Goal: Information Seeking & Learning: Learn about a topic

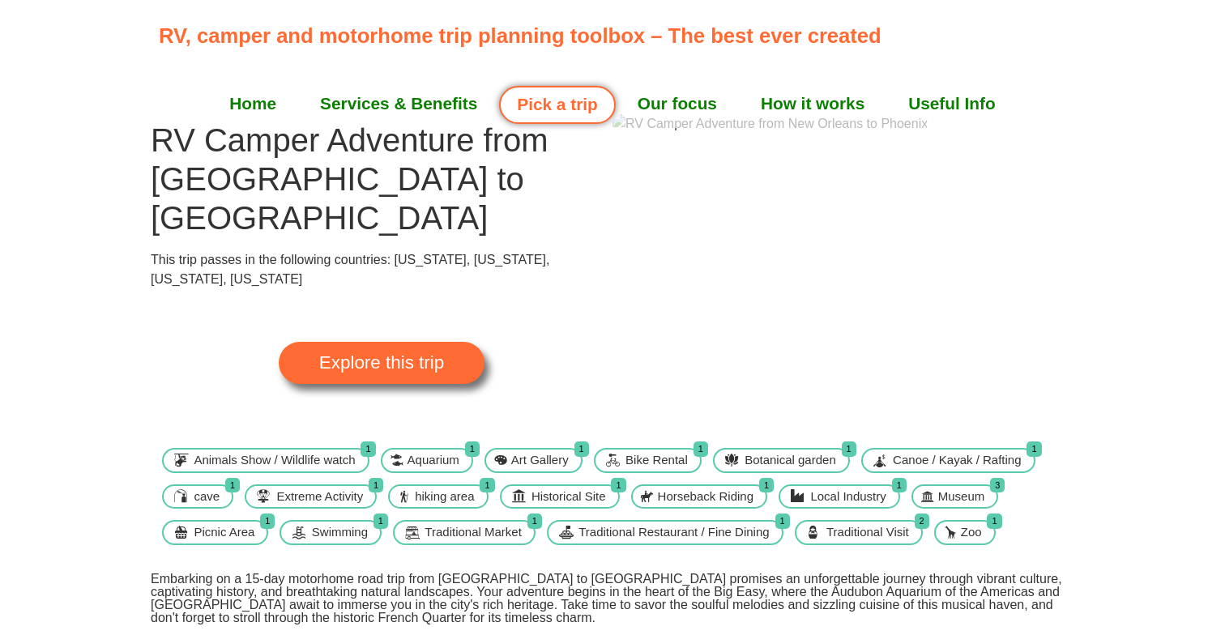
click at [767, 134] on img at bounding box center [769, 123] width 315 height 19
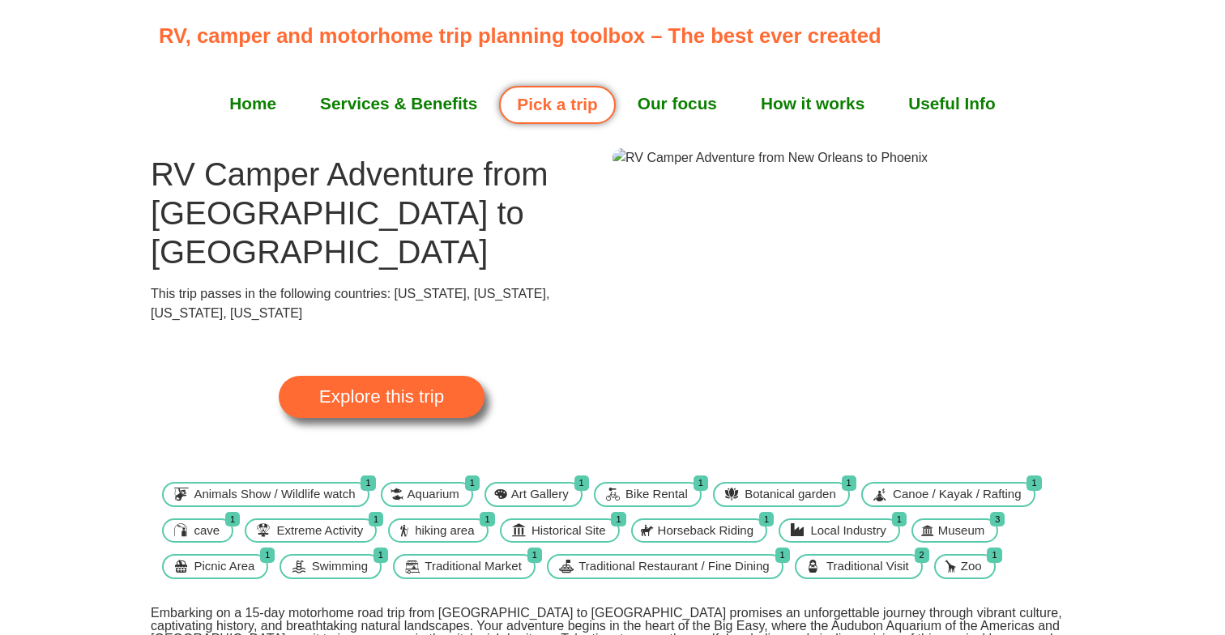
click at [928, 168] on img at bounding box center [769, 157] width 315 height 19
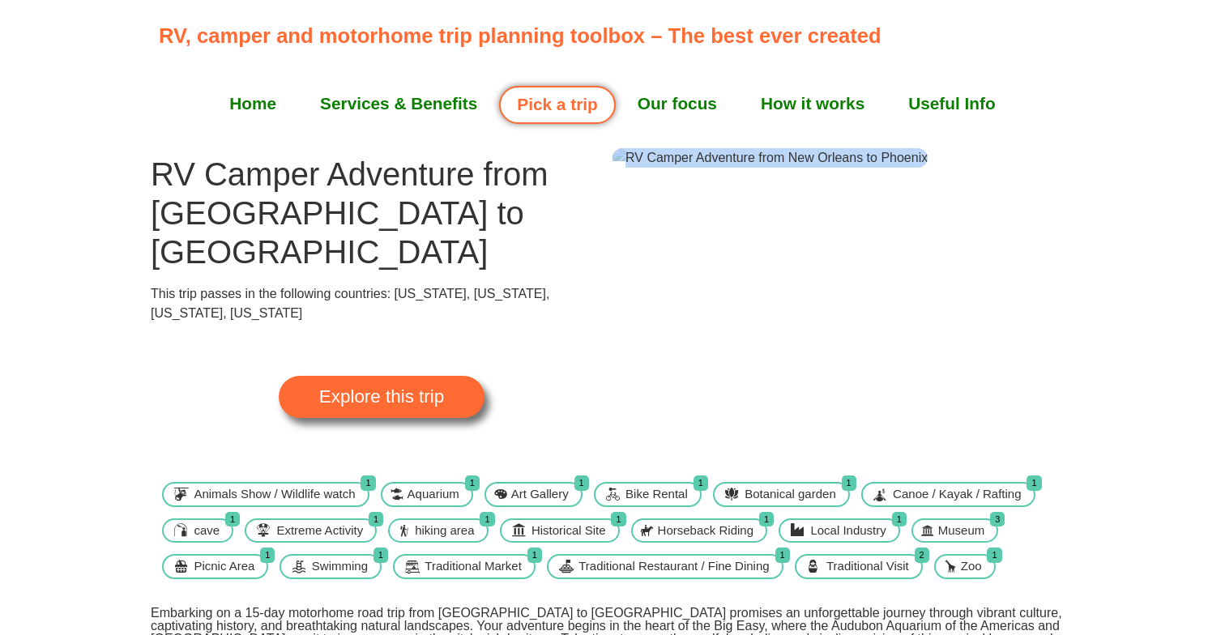
click at [928, 168] on img at bounding box center [769, 157] width 315 height 19
click at [886, 168] on img at bounding box center [769, 157] width 315 height 19
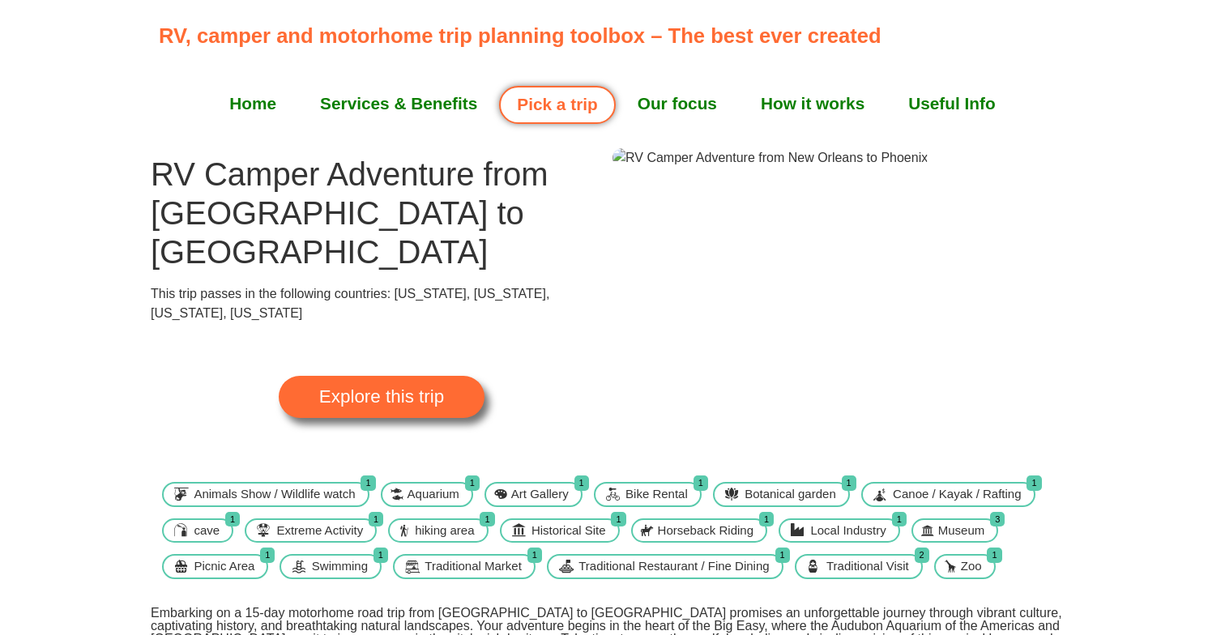
click at [369, 388] on span "Explore this trip" at bounding box center [381, 397] width 125 height 18
click at [402, 103] on link "Services & Benefits" at bounding box center [398, 103] width 201 height 41
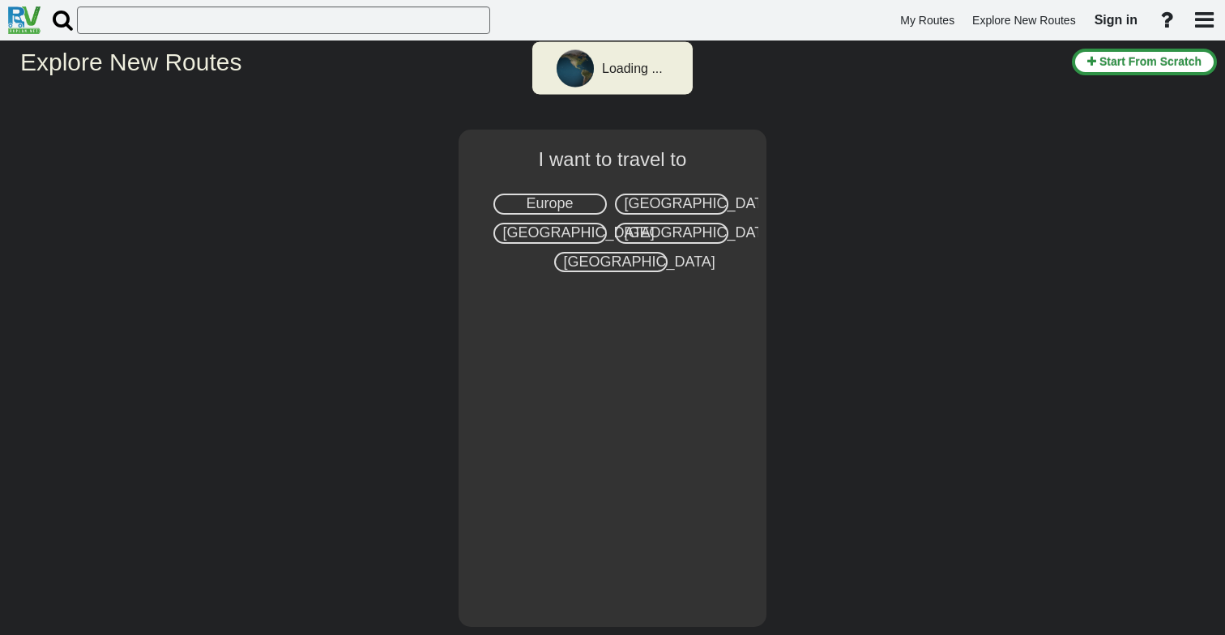
select select "number:2"
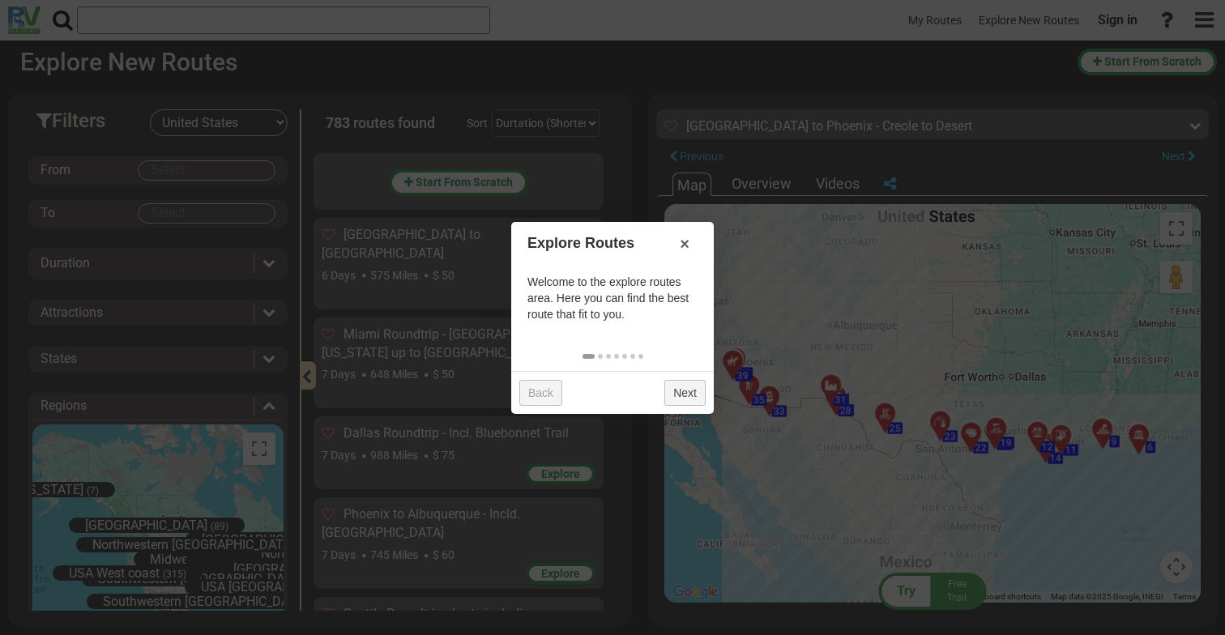
scroll to position [27743, 0]
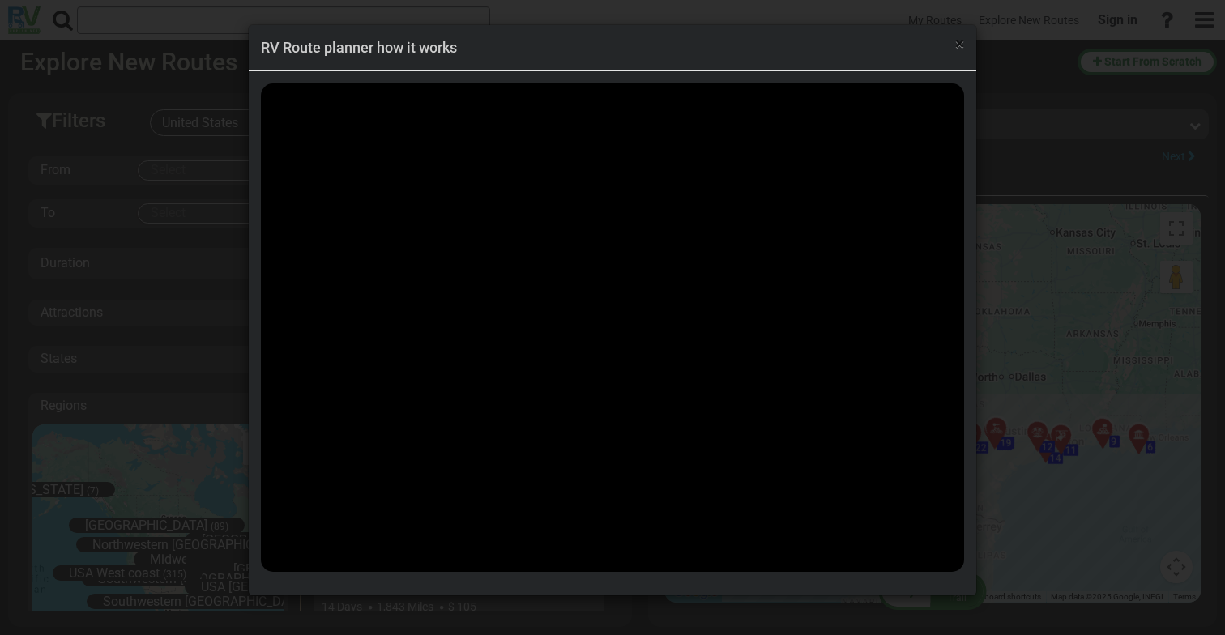
click at [962, 43] on span "×" at bounding box center [959, 43] width 9 height 19
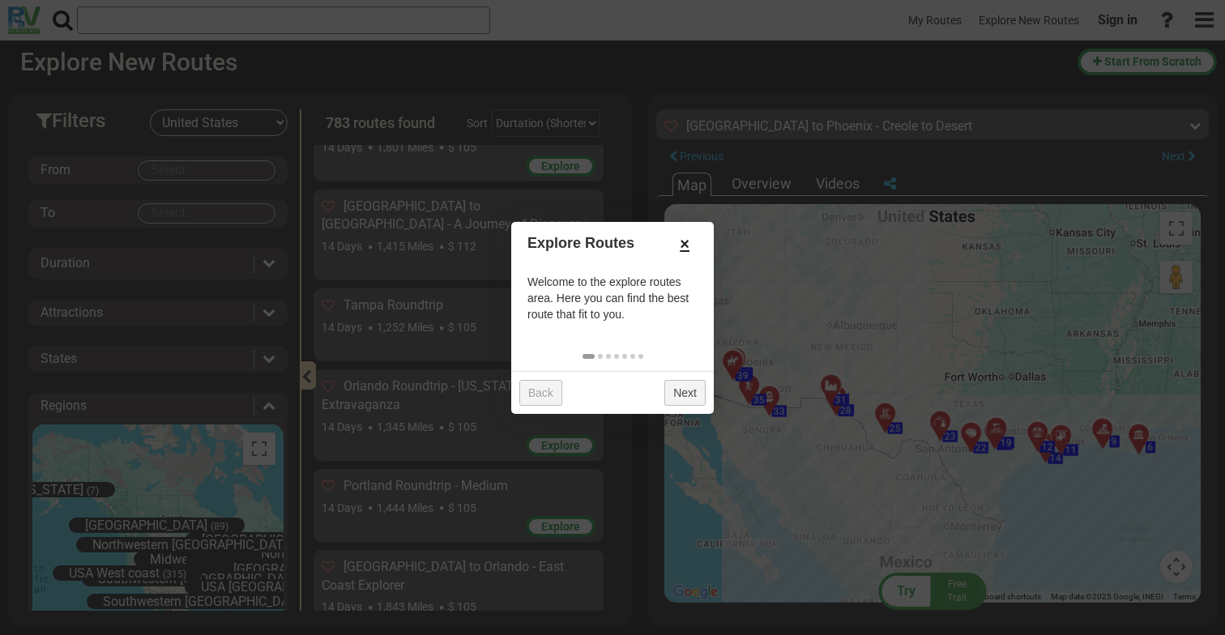
click at [685, 242] on link "×" at bounding box center [685, 244] width 26 height 28
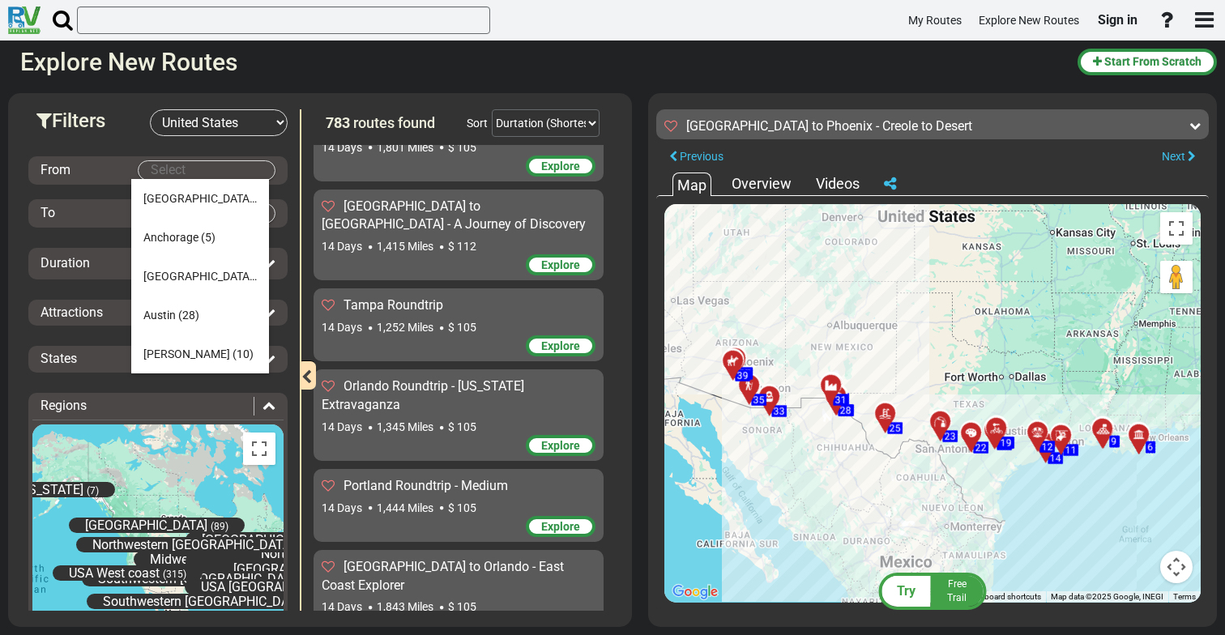
click at [216, 170] on body "My Routes Explore New Routes Sign in ×" at bounding box center [612, 317] width 1225 height 635
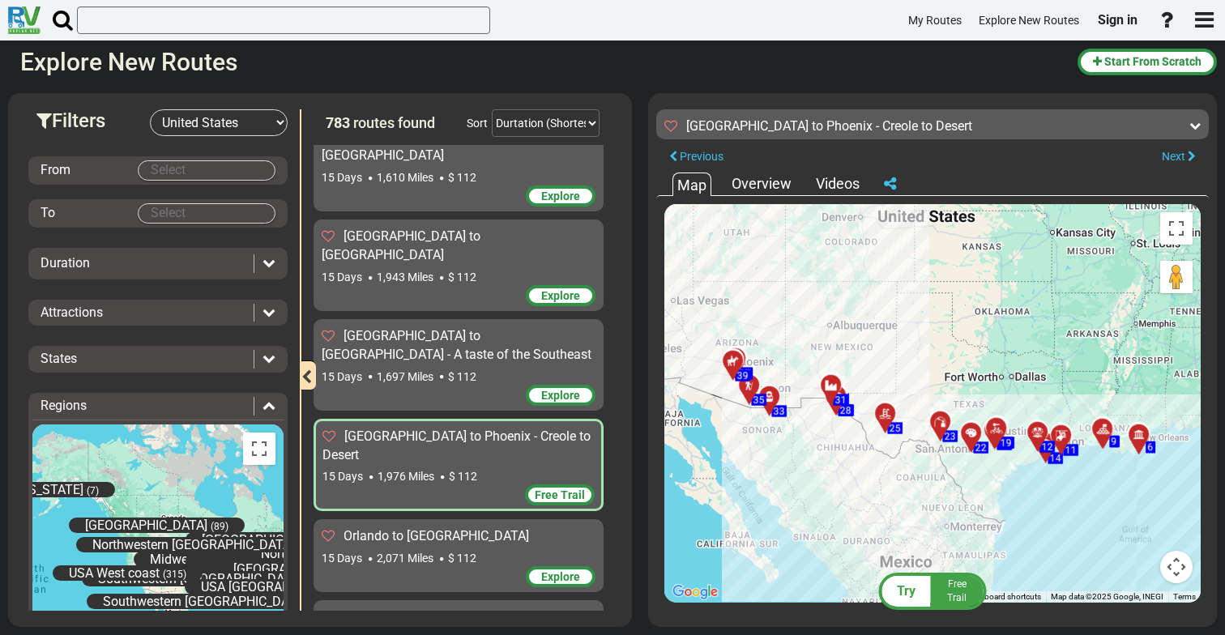
scroll to position [30996, 0]
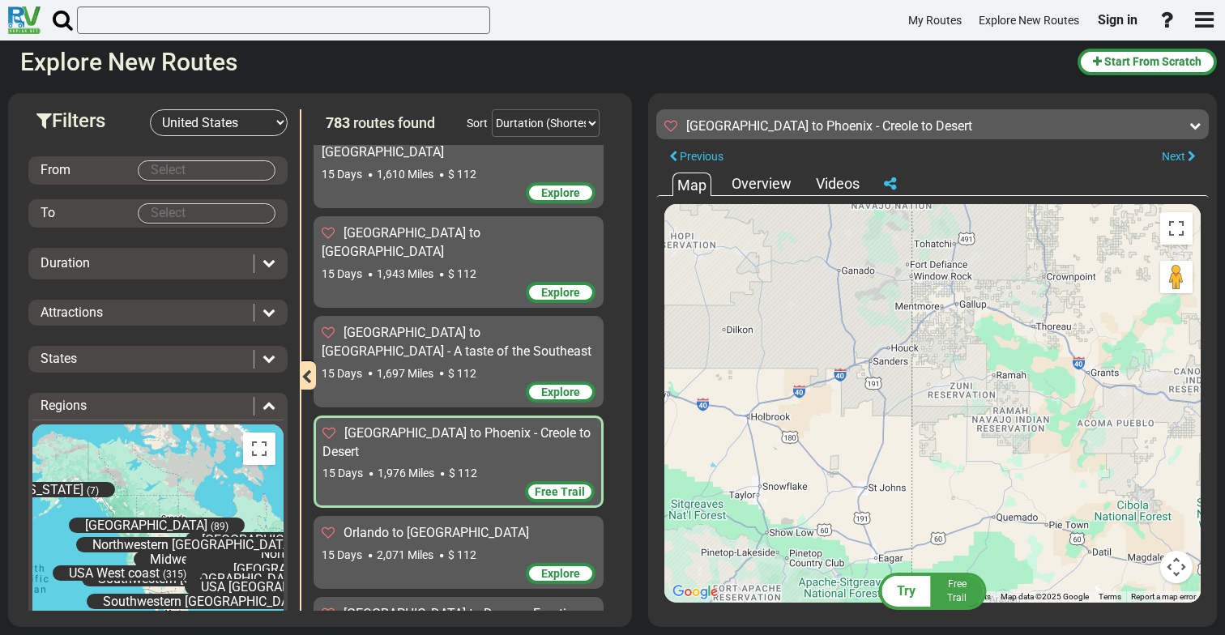
drag, startPoint x: 749, startPoint y: 383, endPoint x: 1051, endPoint y: 134, distance: 391.9
click at [1052, 134] on div "New Orleans to Phoenix - Creole to Desert 15 Days 1,976 Miles 132 224" at bounding box center [932, 356] width 553 height 510
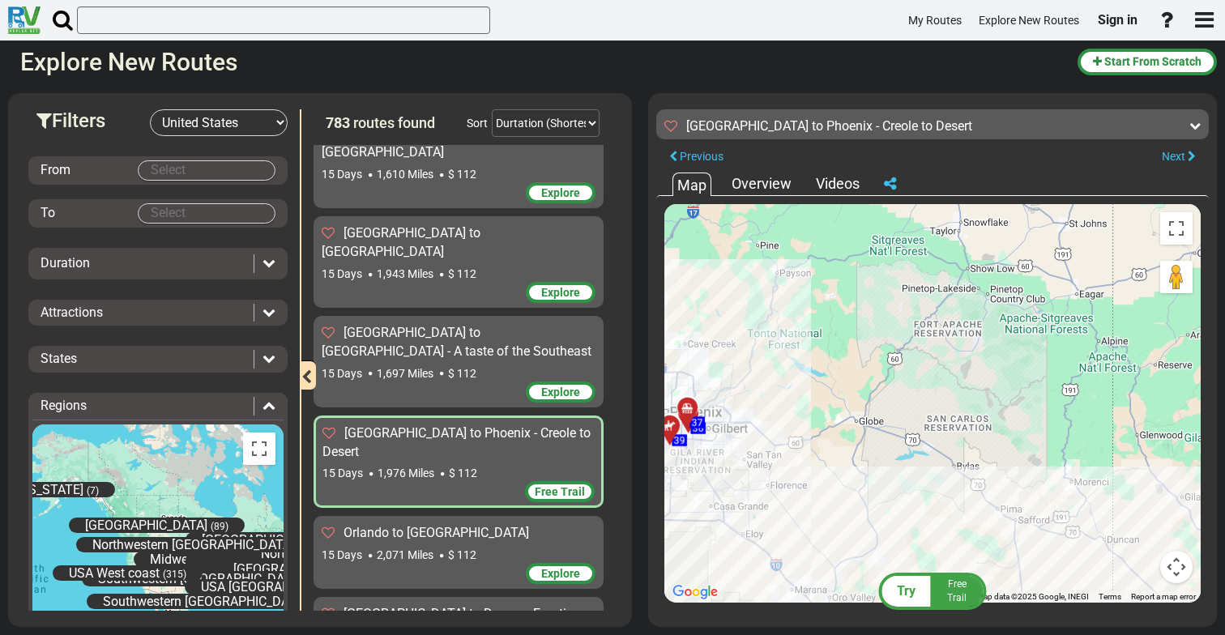
drag, startPoint x: 787, startPoint y: 471, endPoint x: 981, endPoint y: 227, distance: 311.4
click at [981, 227] on div "To activate drag with keyboard, press Alt + Enter. Once in keyboard drag state,…" at bounding box center [932, 403] width 536 height 399
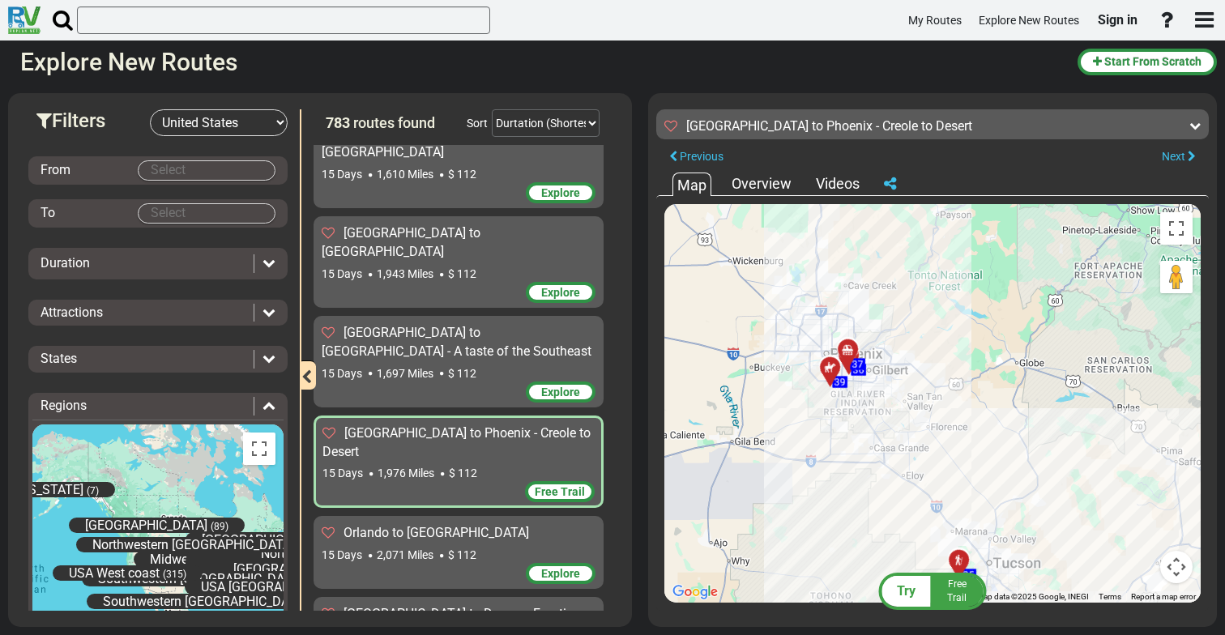
drag, startPoint x: 745, startPoint y: 417, endPoint x: 906, endPoint y: 358, distance: 171.7
click at [907, 358] on div "To activate drag with keyboard, press Alt + Enter. Once in keyboard drag state,…" at bounding box center [932, 403] width 536 height 399
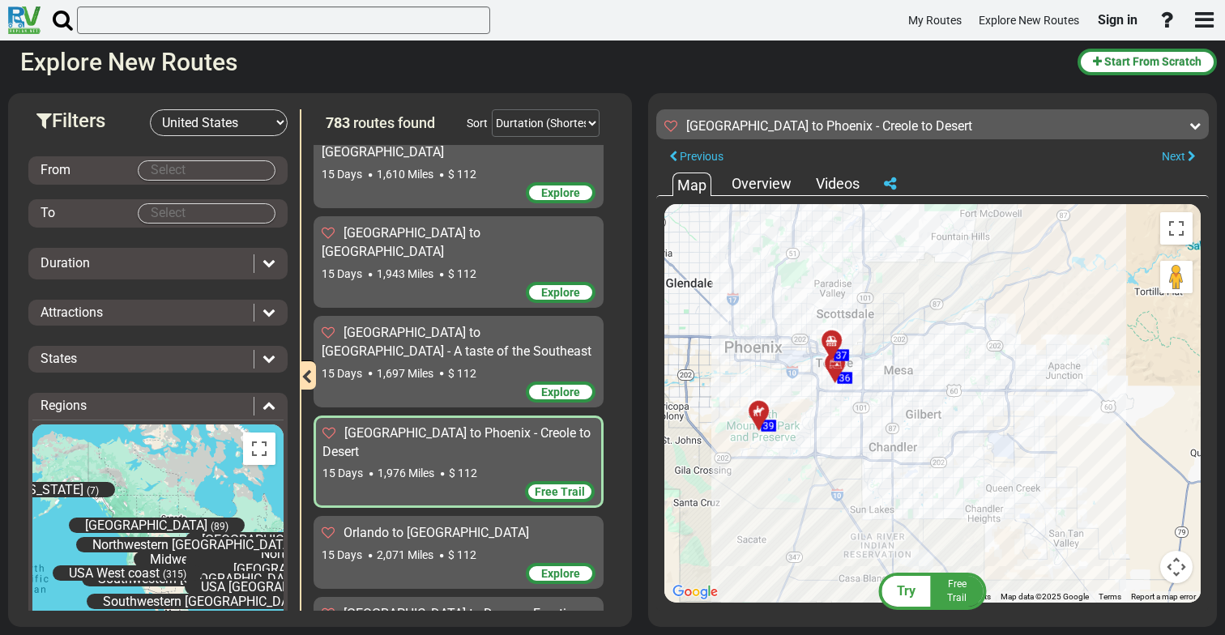
drag, startPoint x: 834, startPoint y: 363, endPoint x: 978, endPoint y: 331, distance: 147.0
click at [978, 331] on div "To activate drag with keyboard, press Alt + Enter. Once in keyboard drag state,…" at bounding box center [932, 403] width 536 height 399
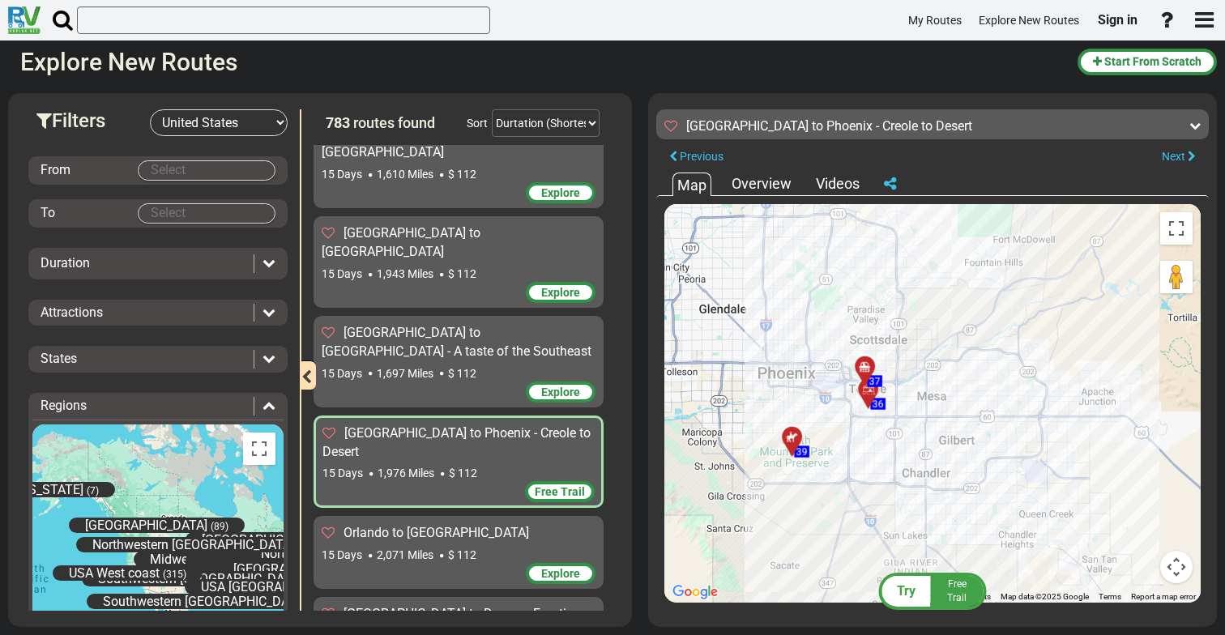
drag, startPoint x: 783, startPoint y: 416, endPoint x: 931, endPoint y: 258, distance: 216.7
click at [931, 258] on div "To activate drag with keyboard, press Alt + Enter. Once in keyboard drag state,…" at bounding box center [932, 403] width 536 height 399
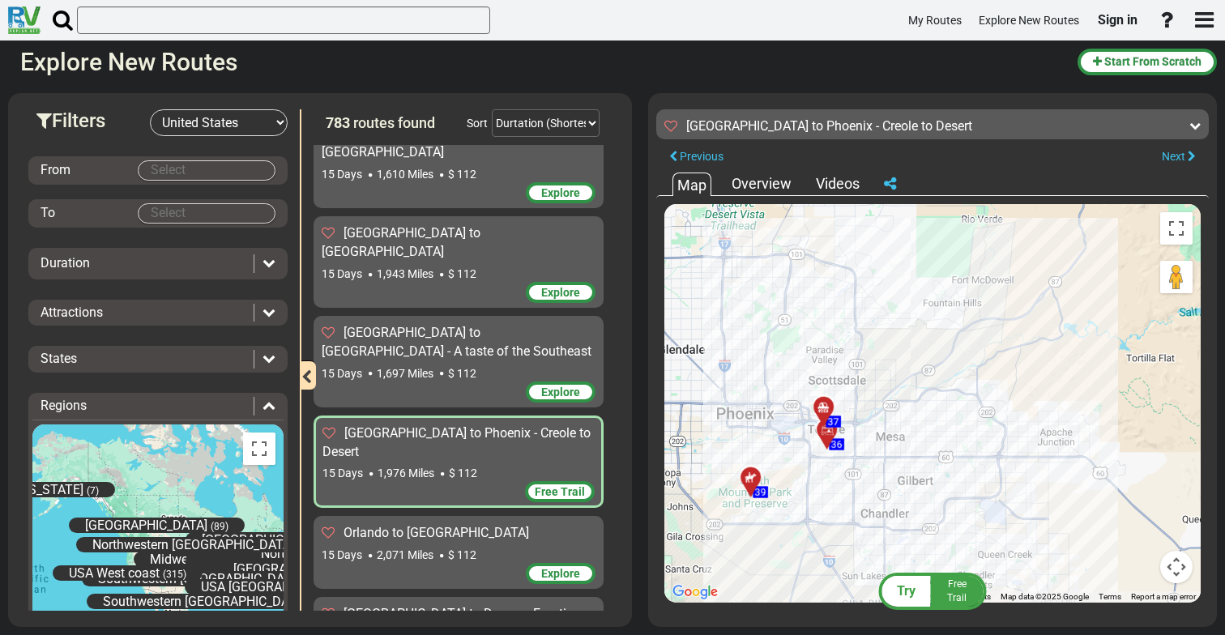
drag, startPoint x: 941, startPoint y: 407, endPoint x: 792, endPoint y: 319, distance: 172.6
click at [792, 319] on div "To activate drag with keyboard, press Alt + Enter. Once in keyboard drag state,…" at bounding box center [932, 403] width 536 height 399
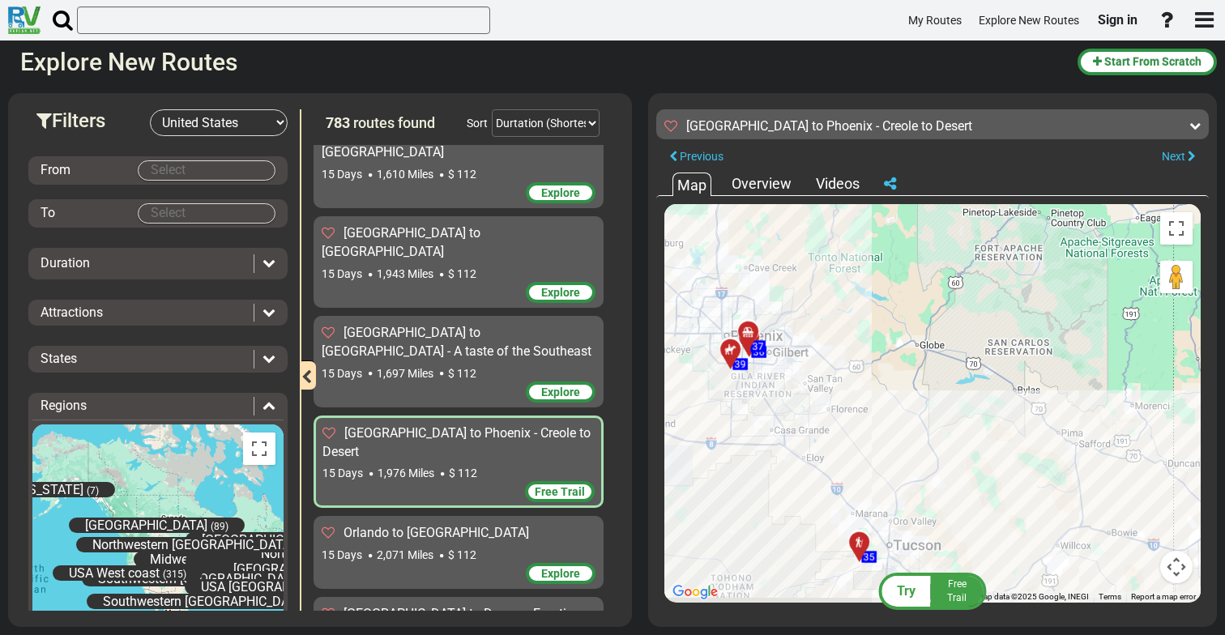
drag, startPoint x: 862, startPoint y: 504, endPoint x: 765, endPoint y: 343, distance: 187.6
click at [765, 343] on div "To activate drag with keyboard, press Alt + Enter. Once in keyboard drag state,…" at bounding box center [932, 403] width 536 height 399
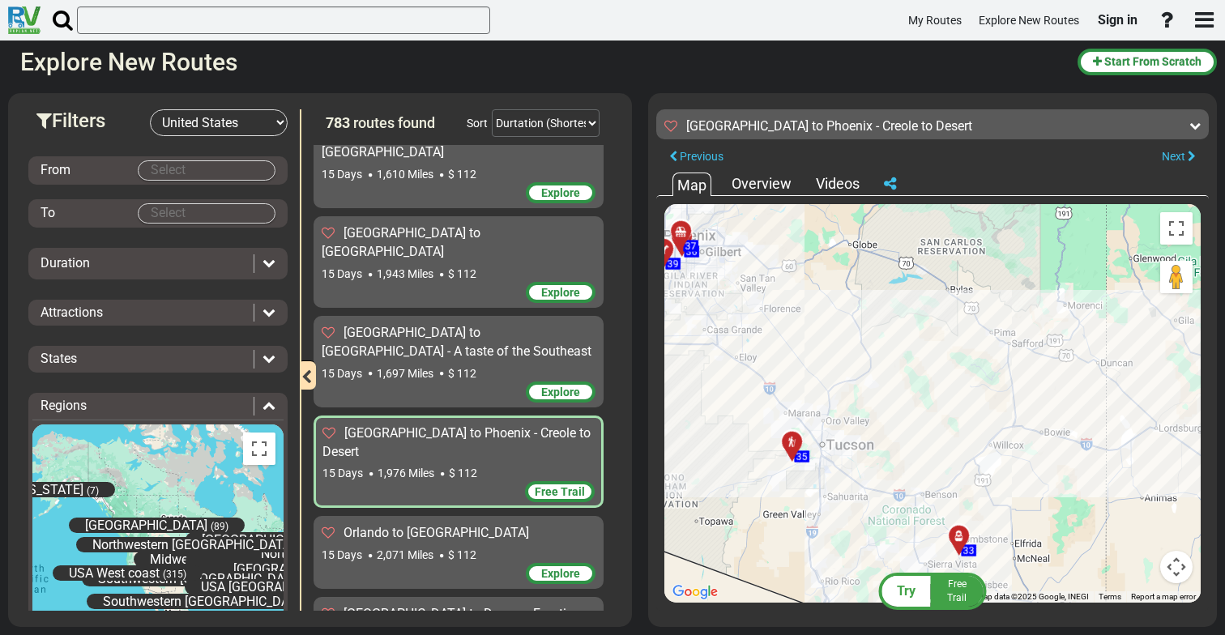
drag, startPoint x: 832, startPoint y: 447, endPoint x: 795, endPoint y: 378, distance: 78.3
click at [795, 378] on div "To activate drag with keyboard, press Alt + Enter. Once in keyboard drag state,…" at bounding box center [932, 403] width 536 height 399
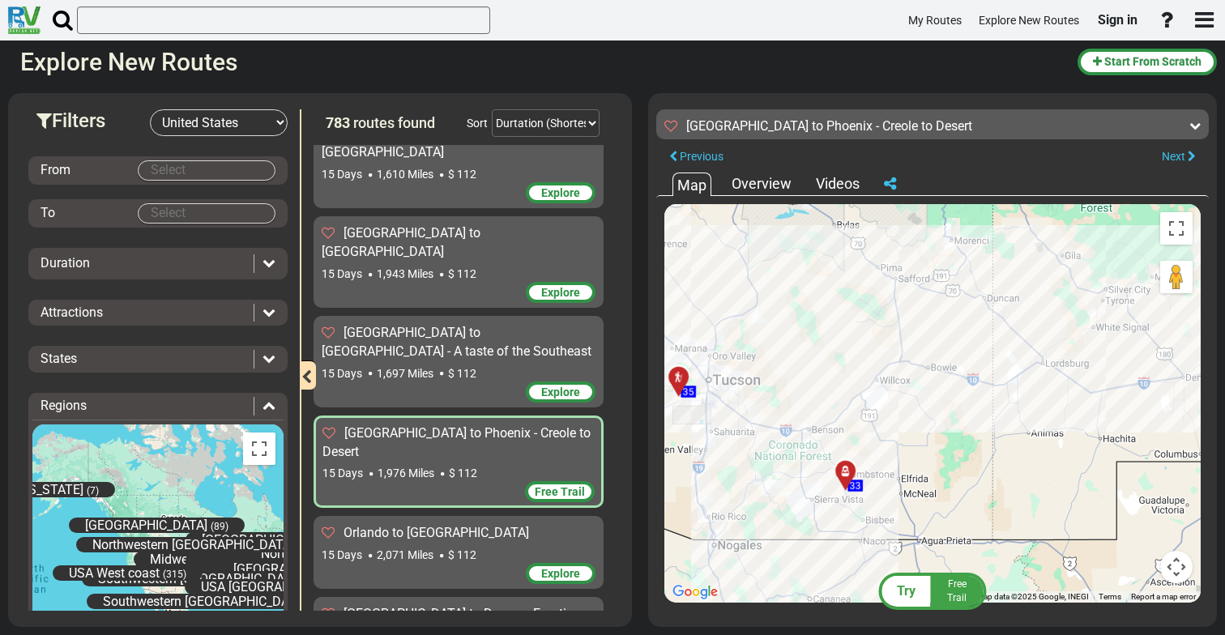
drag, startPoint x: 890, startPoint y: 504, endPoint x: 780, endPoint y: 443, distance: 125.1
click at [780, 443] on div "To activate drag with keyboard, press Alt + Enter. Once in keyboard drag state,…" at bounding box center [932, 403] width 536 height 399
click at [849, 473] on div at bounding box center [851, 477] width 27 height 25
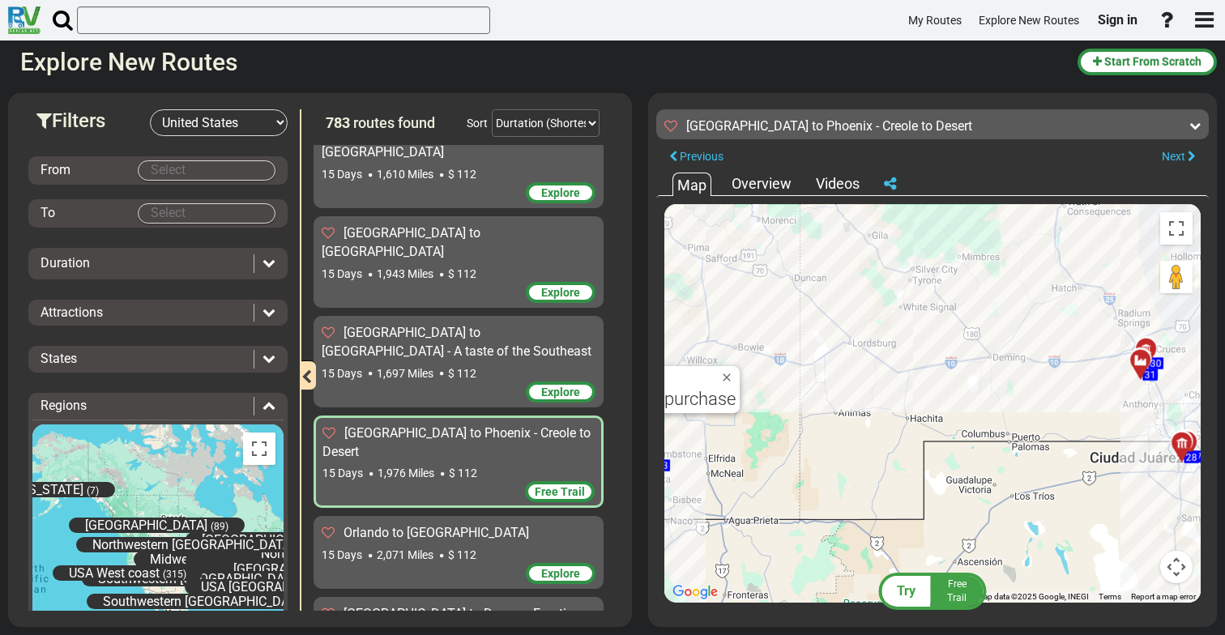
drag, startPoint x: 943, startPoint y: 450, endPoint x: 739, endPoint y: 429, distance: 205.2
click at [739, 429] on div "To activate drag with keyboard, press Alt + Enter. Once in keyboard drag state,…" at bounding box center [932, 403] width 536 height 399
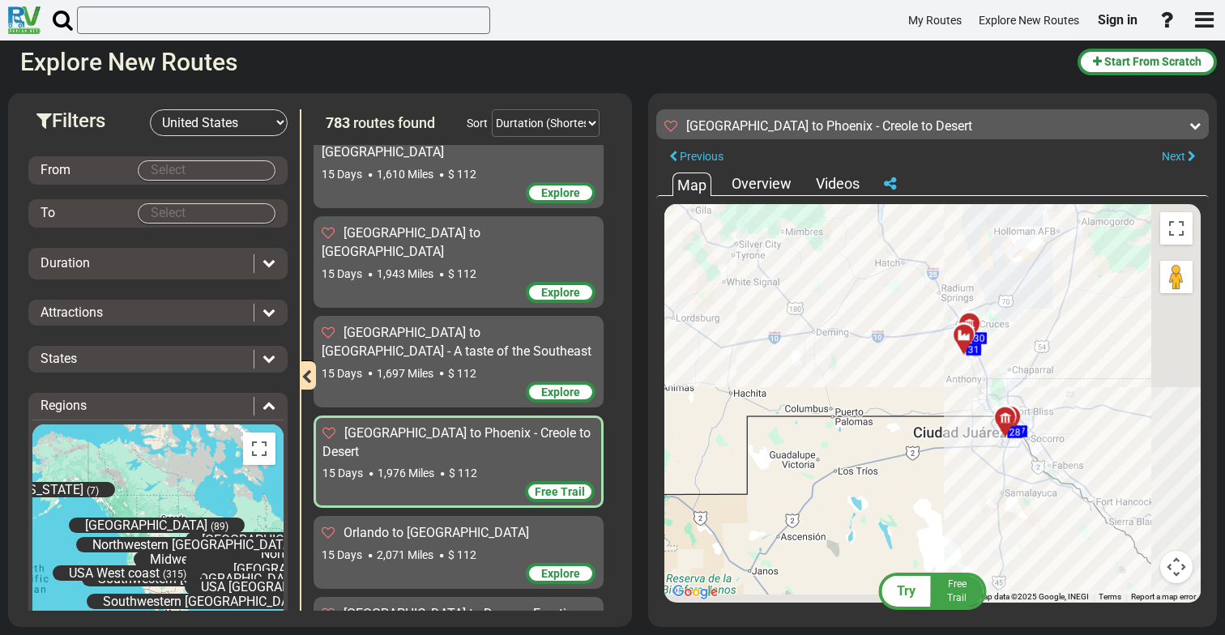
drag, startPoint x: 838, startPoint y: 437, endPoint x: 676, endPoint y: 410, distance: 164.4
click at [676, 410] on div "To activate drag with keyboard, press Alt + Enter. Once in keyboard drag state,…" at bounding box center [932, 403] width 536 height 399
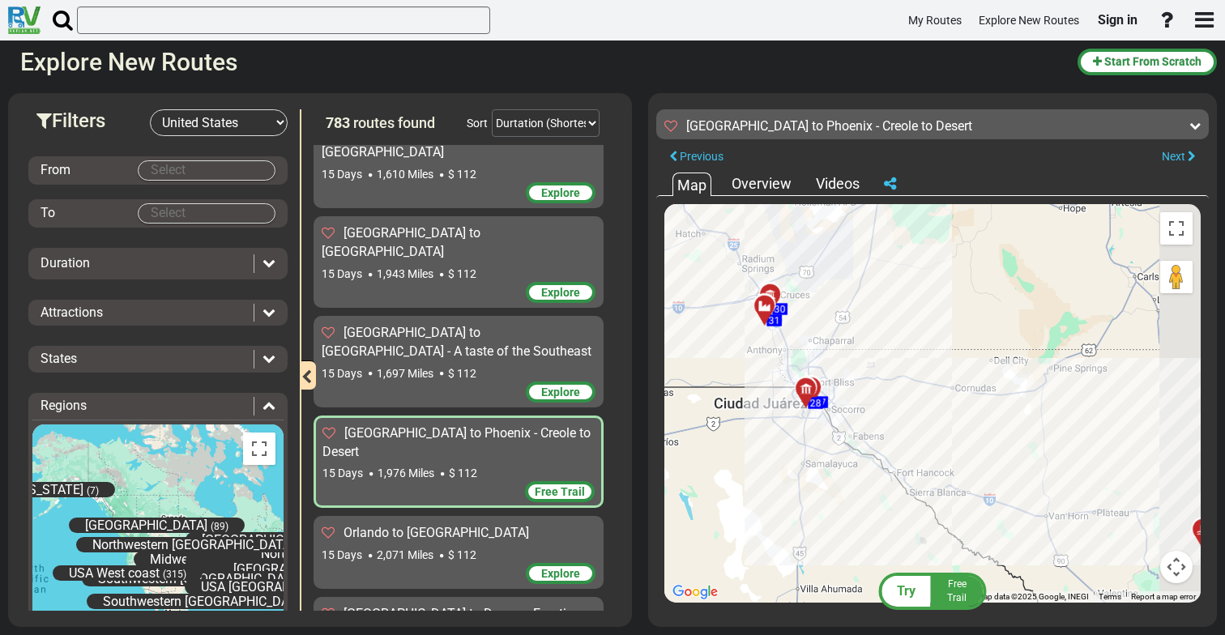
drag, startPoint x: 793, startPoint y: 463, endPoint x: 672, endPoint y: 431, distance: 125.8
click at [682, 434] on div "To activate drag with keyboard, press Alt + Enter. Once in keyboard drag state,…" at bounding box center [932, 403] width 536 height 399
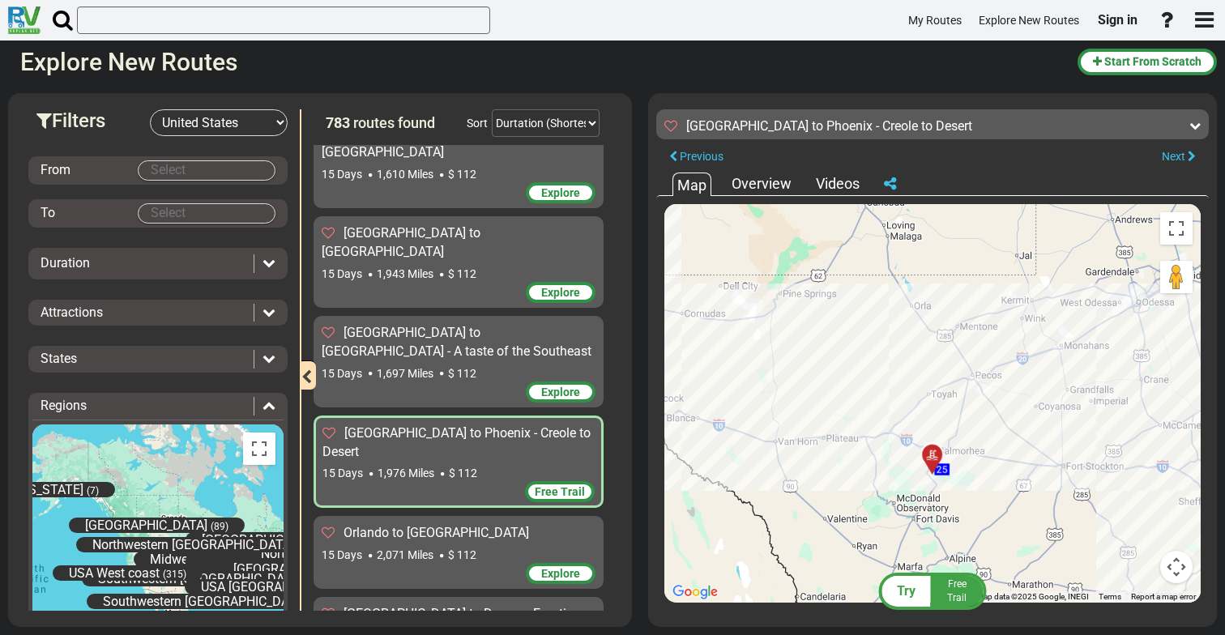
drag, startPoint x: 813, startPoint y: 467, endPoint x: 711, endPoint y: 408, distance: 117.3
click at [739, 419] on div "To activate drag with keyboard, press Alt + Enter. Once in keyboard drag state,…" at bounding box center [932, 403] width 536 height 399
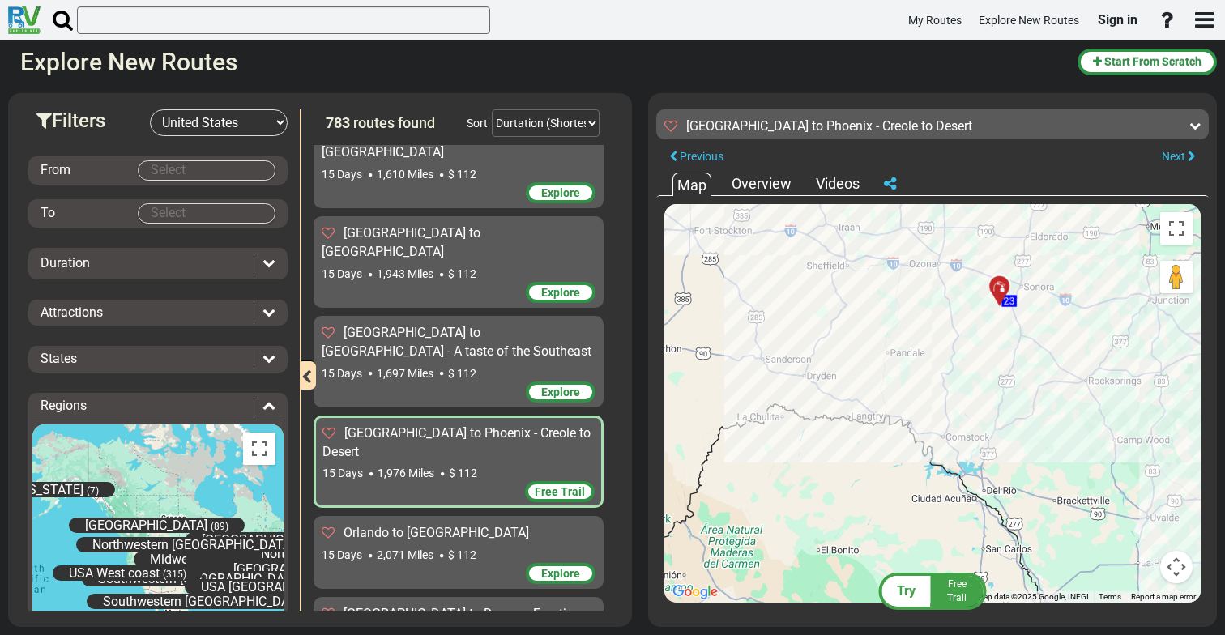
drag, startPoint x: 833, startPoint y: 442, endPoint x: 712, endPoint y: 394, distance: 129.8
click at [749, 403] on div "To activate drag with keyboard, press Alt + Enter. Once in keyboard drag state,…" at bounding box center [932, 403] width 536 height 399
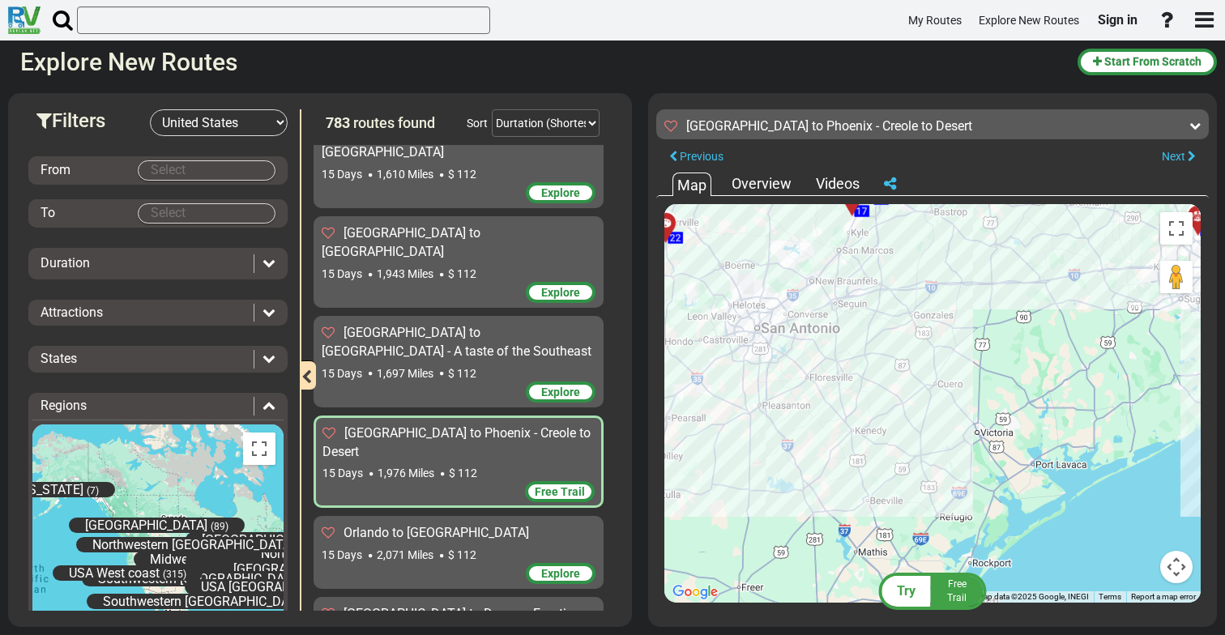
drag, startPoint x: 783, startPoint y: 412, endPoint x: 709, endPoint y: 497, distance: 113.1
click at [709, 497] on div "To activate drag with keyboard, press Alt + Enter. Once in keyboard drag state,…" at bounding box center [932, 403] width 536 height 399
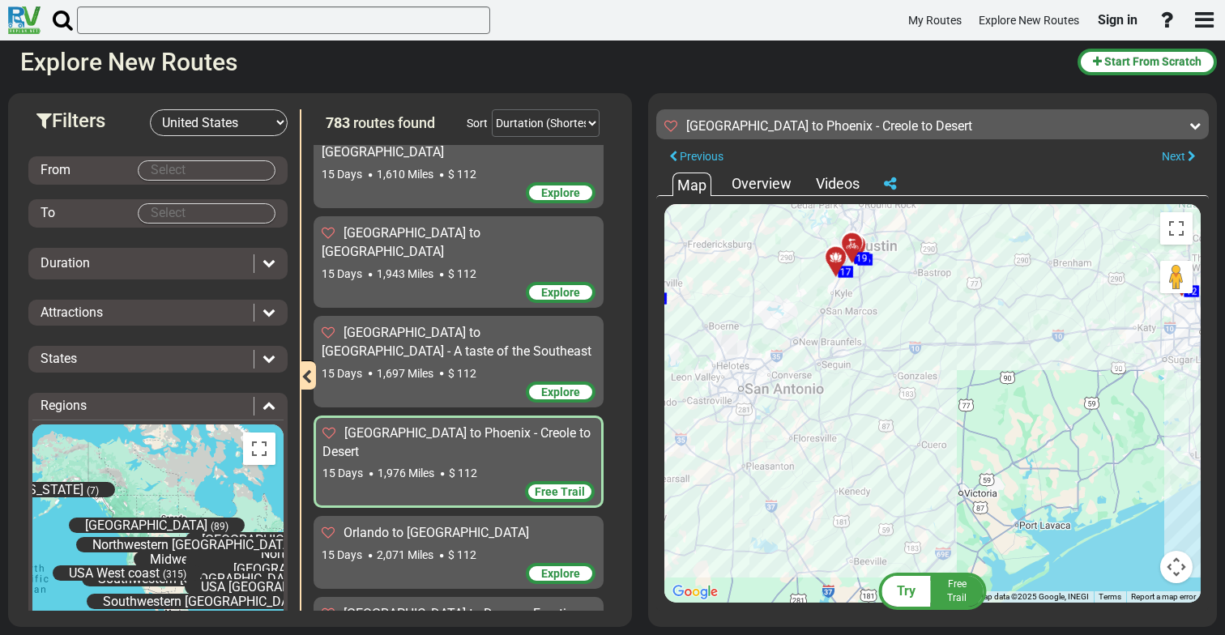
drag, startPoint x: 764, startPoint y: 507, endPoint x: 670, endPoint y: 438, distance: 116.5
click at [671, 440] on div "To activate drag with keyboard, press Alt + Enter. Once in keyboard drag state,…" at bounding box center [932, 403] width 536 height 399
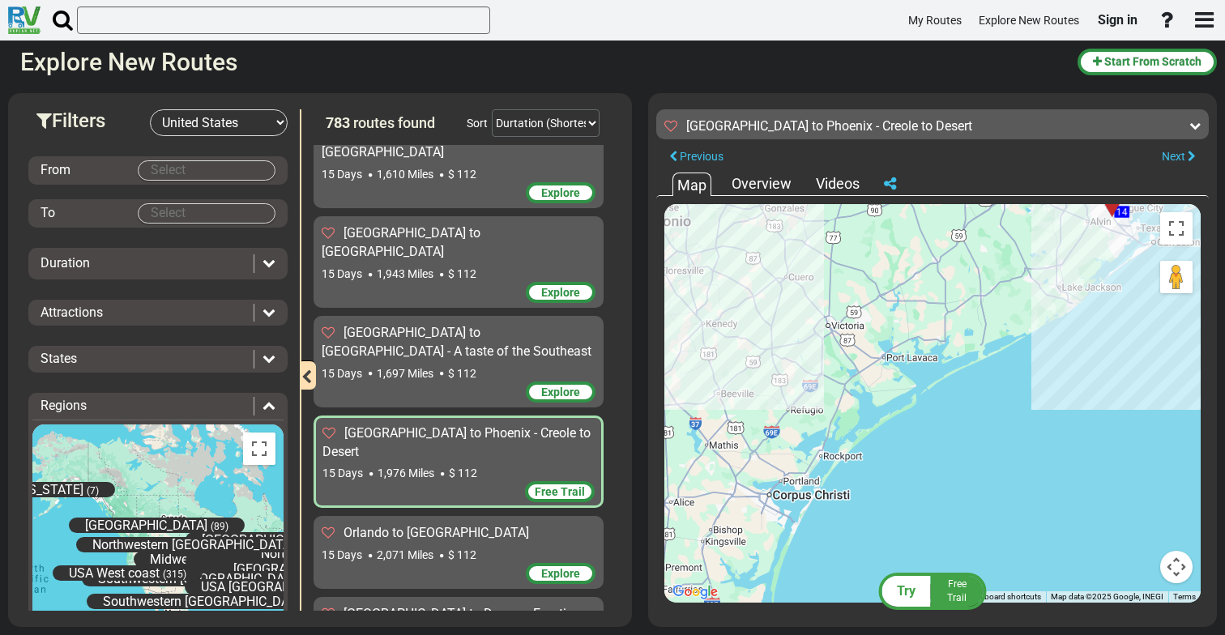
drag, startPoint x: 799, startPoint y: 427, endPoint x: 677, endPoint y: 442, distance: 122.5
click at [677, 442] on div "To activate drag with keyboard, press Alt + Enter. Once in keyboard drag state,…" at bounding box center [932, 403] width 536 height 399
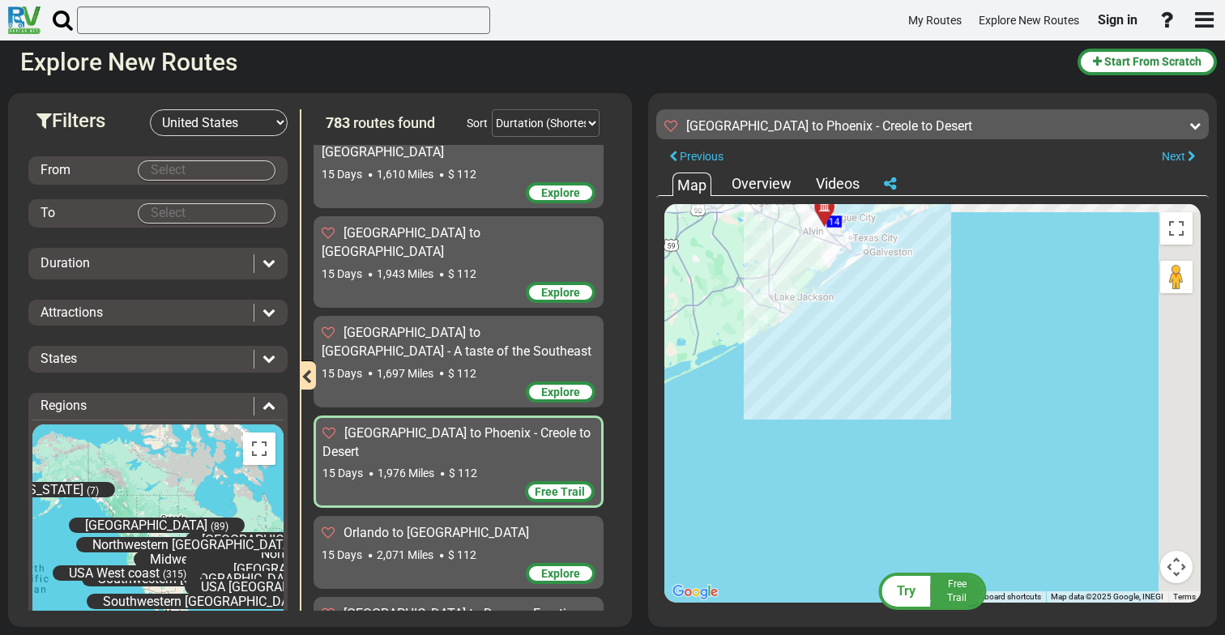
drag, startPoint x: 843, startPoint y: 375, endPoint x: 669, endPoint y: 408, distance: 176.5
click at [675, 407] on div "To activate drag with keyboard, press Alt + Enter. Once in keyboard drag state,…" at bounding box center [932, 403] width 536 height 399
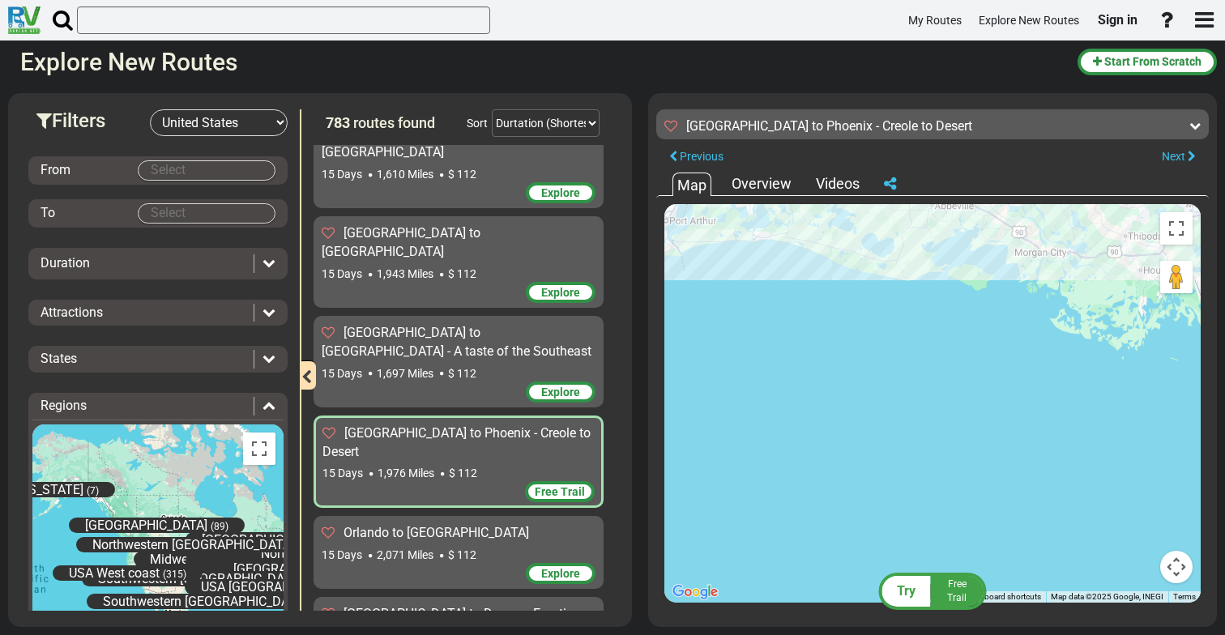
drag, startPoint x: 807, startPoint y: 350, endPoint x: 801, endPoint y: 501, distance: 151.6
click at [803, 500] on div "To activate drag with keyboard, press Alt + Enter. Once in keyboard drag state,…" at bounding box center [932, 403] width 536 height 399
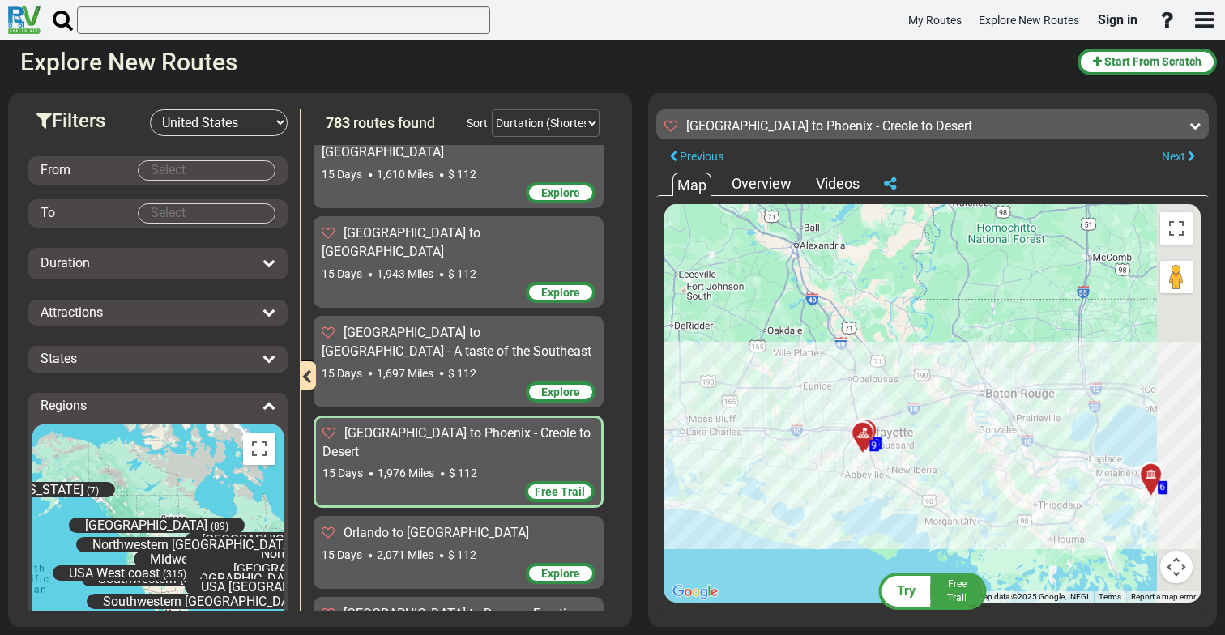
drag, startPoint x: 834, startPoint y: 481, endPoint x: 729, endPoint y: 389, distance: 139.5
click at [732, 390] on div "To activate drag with keyboard, press Alt + Enter. Once in keyboard drag state,…" at bounding box center [932, 403] width 536 height 399
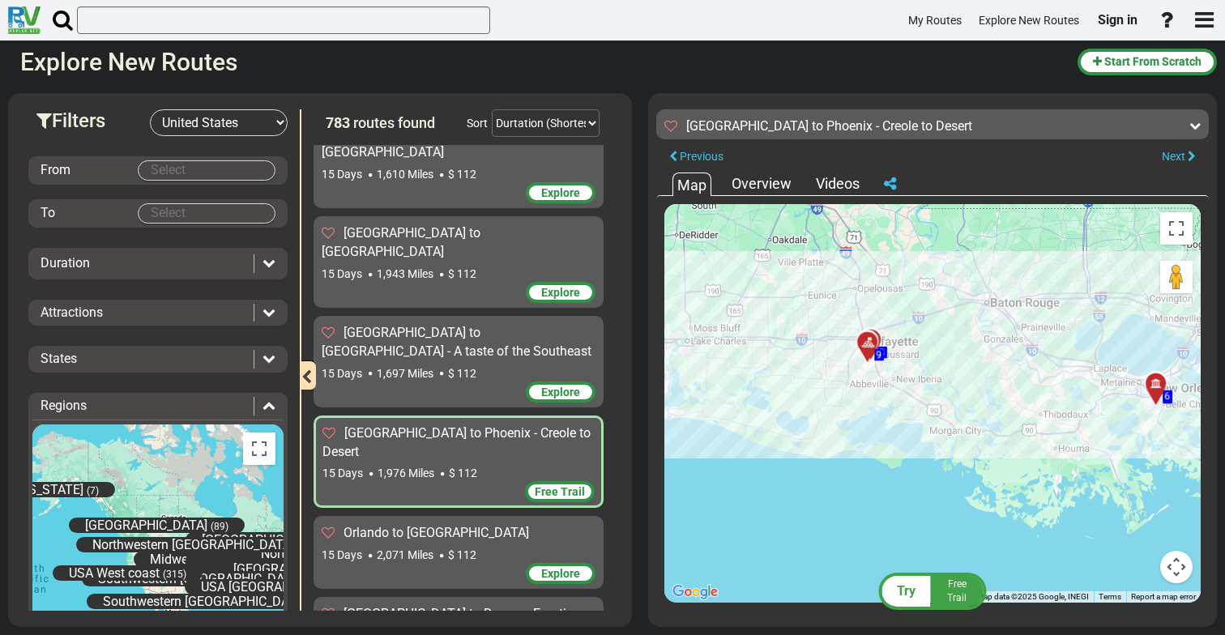
drag, startPoint x: 856, startPoint y: 467, endPoint x: 941, endPoint y: 436, distance: 90.5
click at [942, 436] on div "To activate drag with keyboard, press Alt + Enter. Once in keyboard drag state,…" at bounding box center [932, 403] width 536 height 399
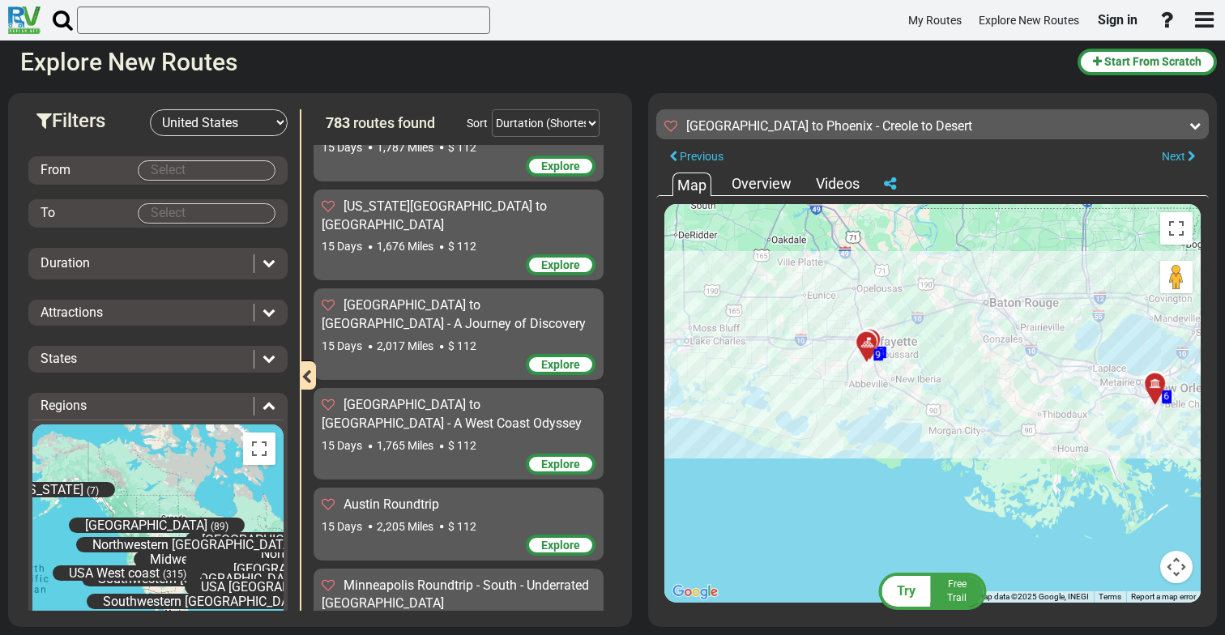
scroll to position [31505, 0]
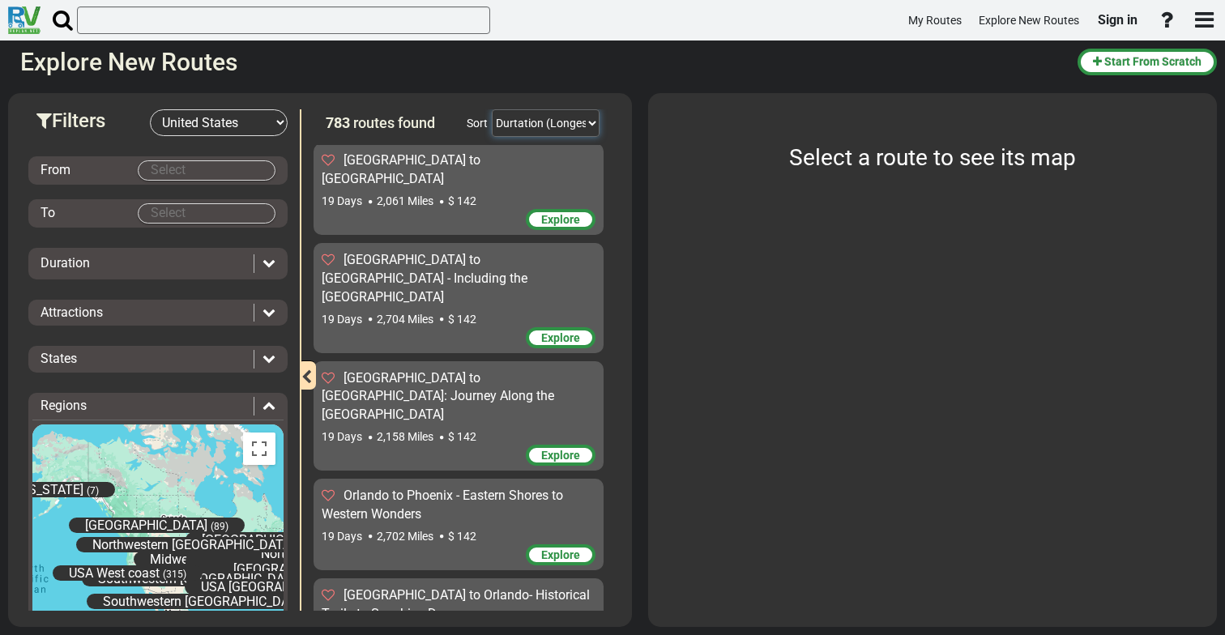
select select "object:348"
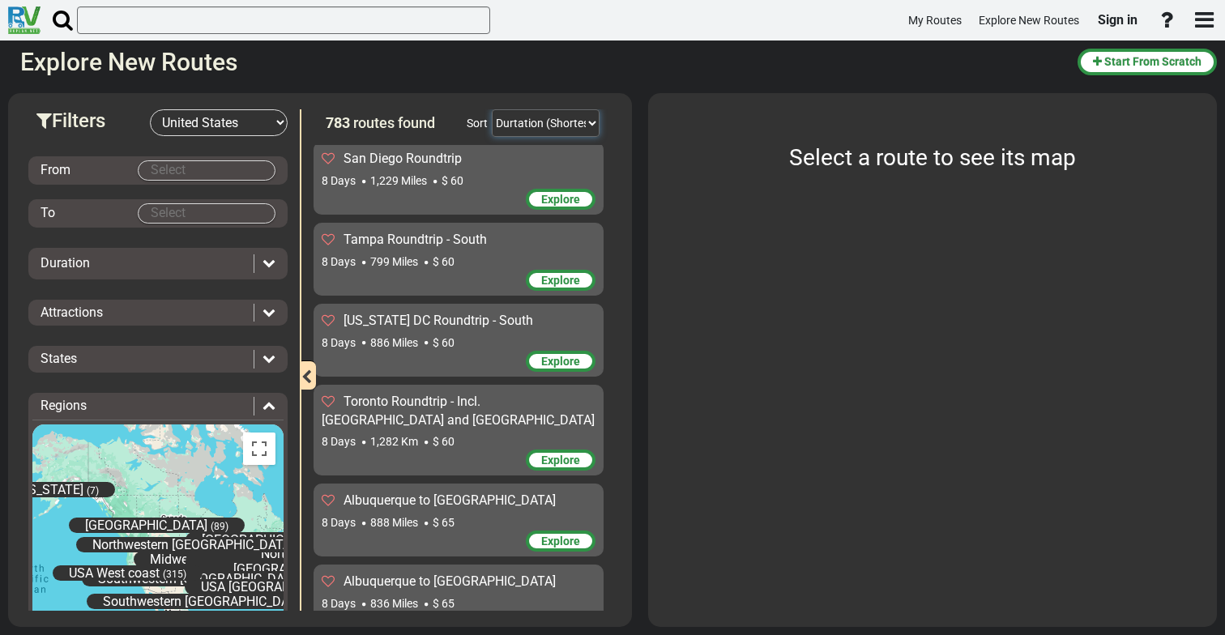
scroll to position [2288, 0]
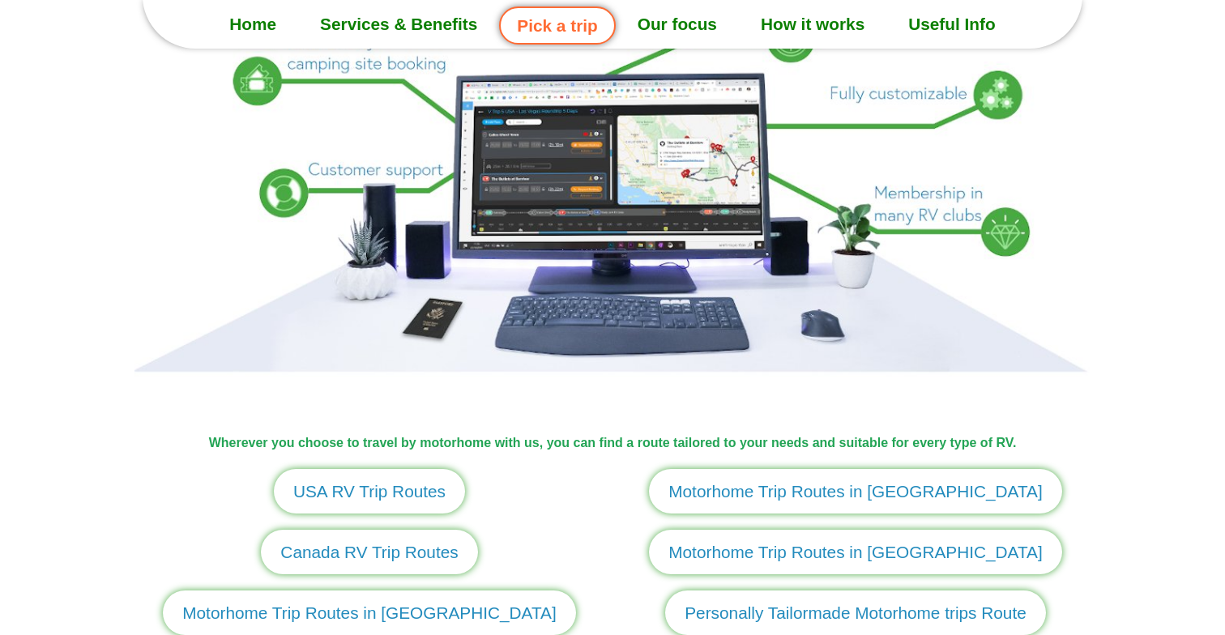
scroll to position [1646, 0]
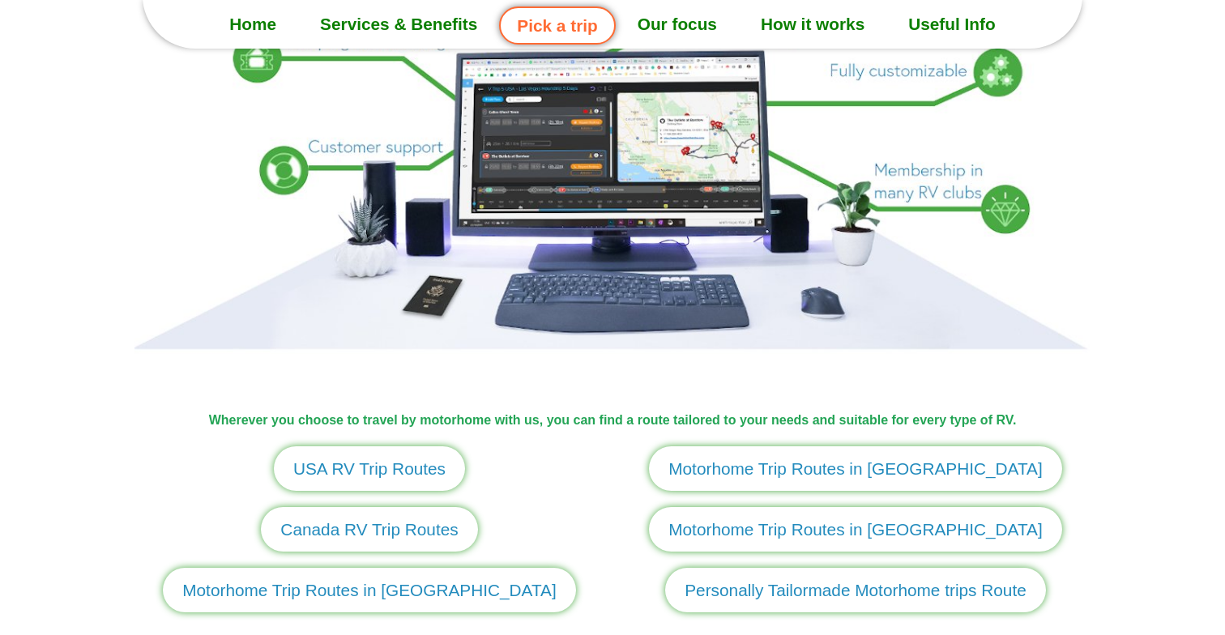
click at [401, 467] on span "USA RV Trip Routes" at bounding box center [369, 468] width 152 height 25
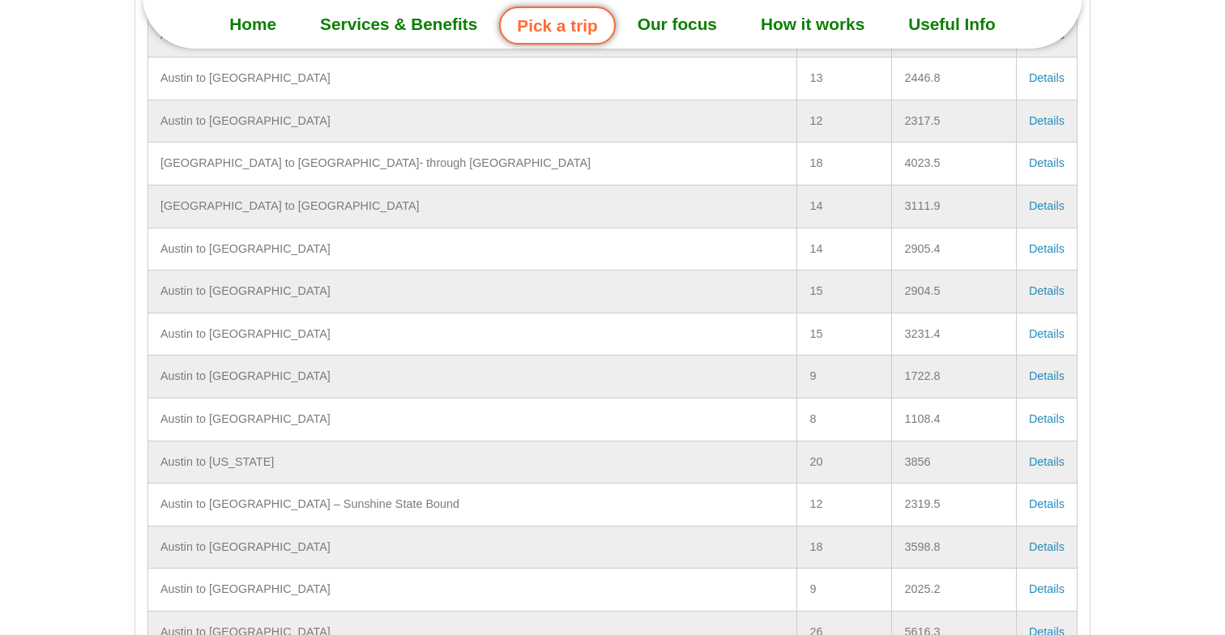
scroll to position [3450, 0]
